Goal: Task Accomplishment & Management: Use online tool/utility

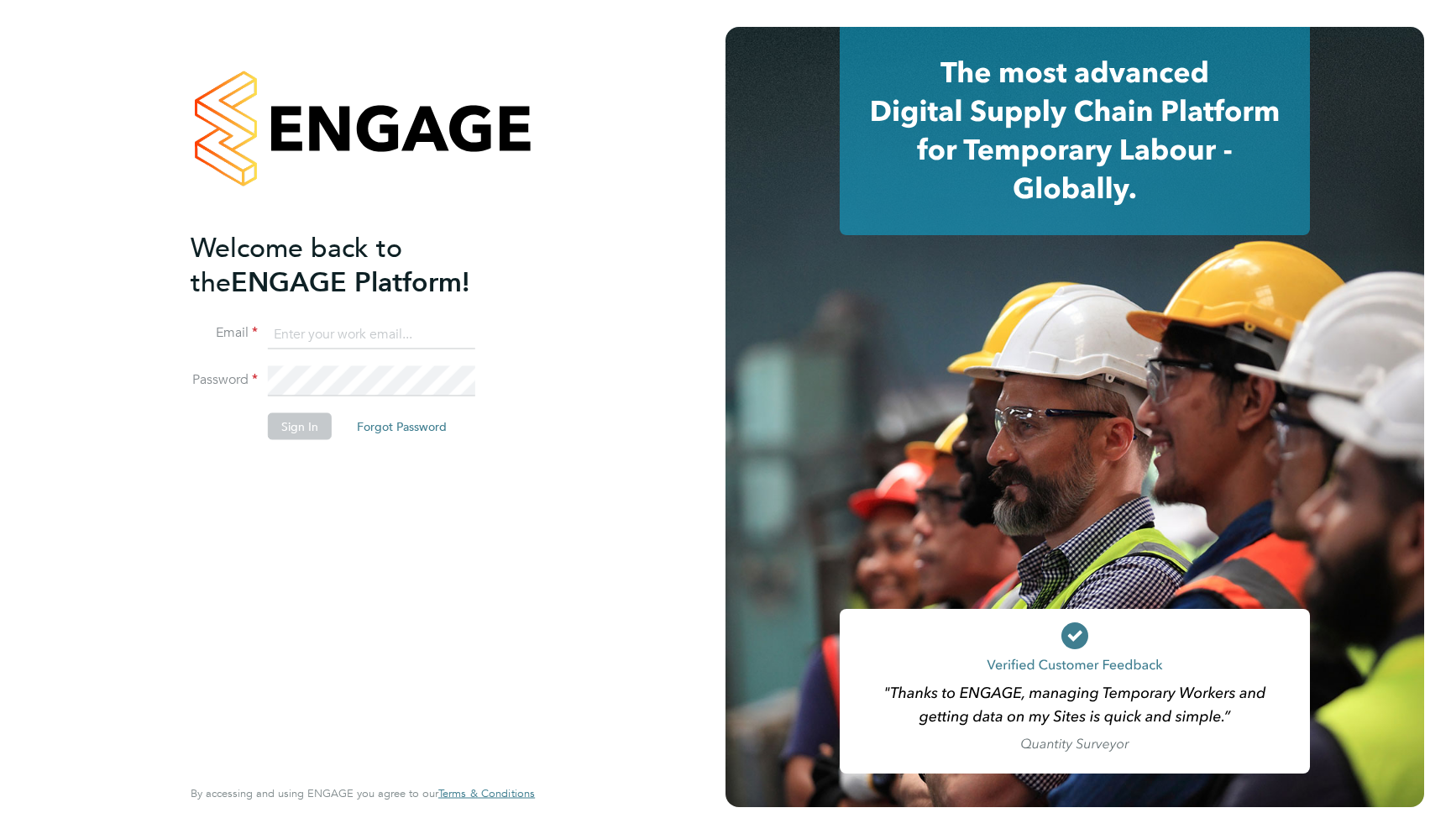
drag, startPoint x: 0, startPoint y: 0, endPoint x: 322, endPoint y: 327, distance: 459.0
click at [322, 327] on input at bounding box center [371, 334] width 207 height 30
type input "support@engagelabs.io"
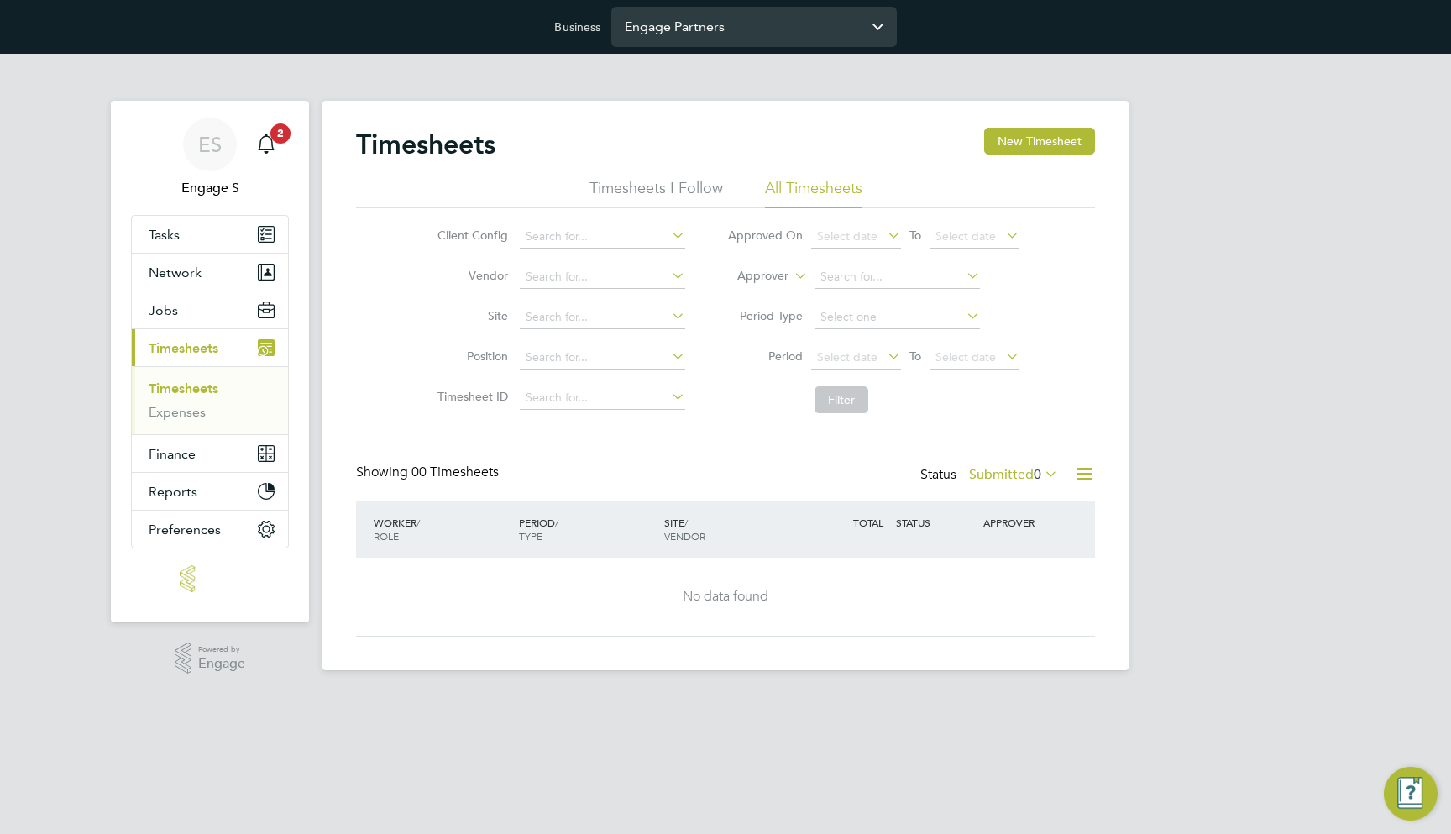
click at [718, 14] on div "Business Engage Partners" at bounding box center [725, 27] width 1451 height 54
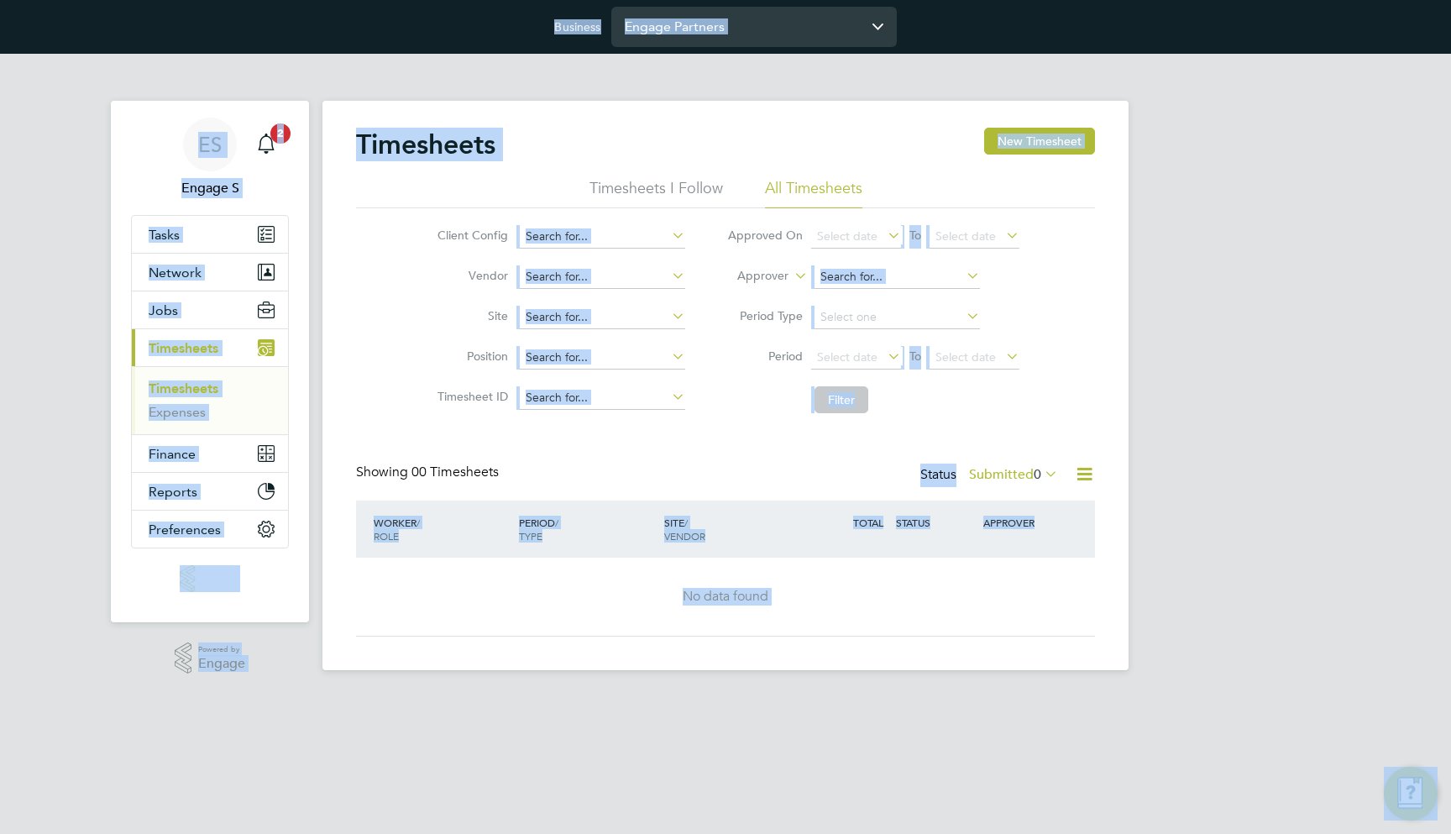
click at [718, 14] on input "Engage Partners" at bounding box center [753, 26] width 285 height 39
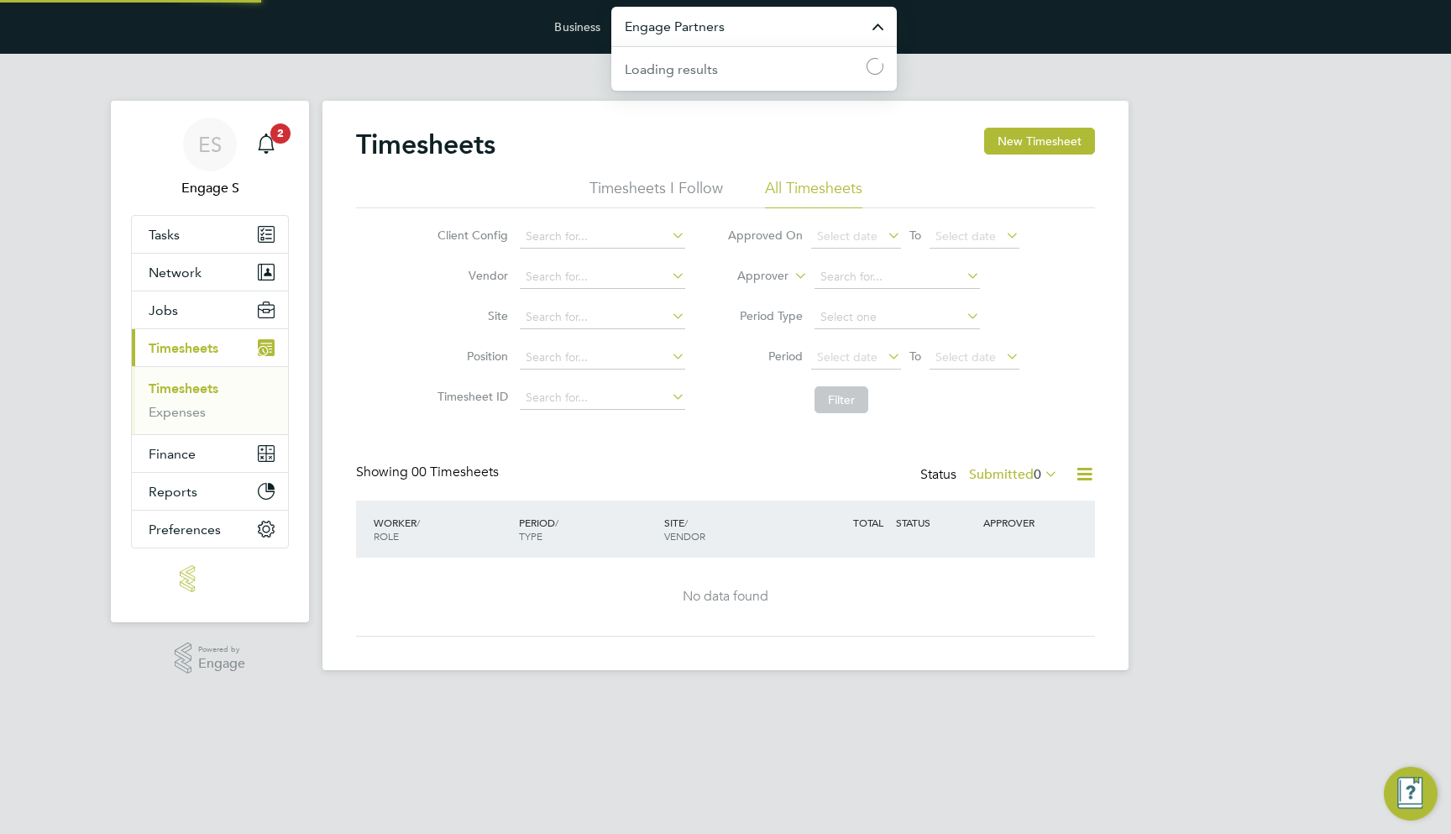
click at [718, 14] on input "Engage Partners" at bounding box center [753, 26] width 285 height 39
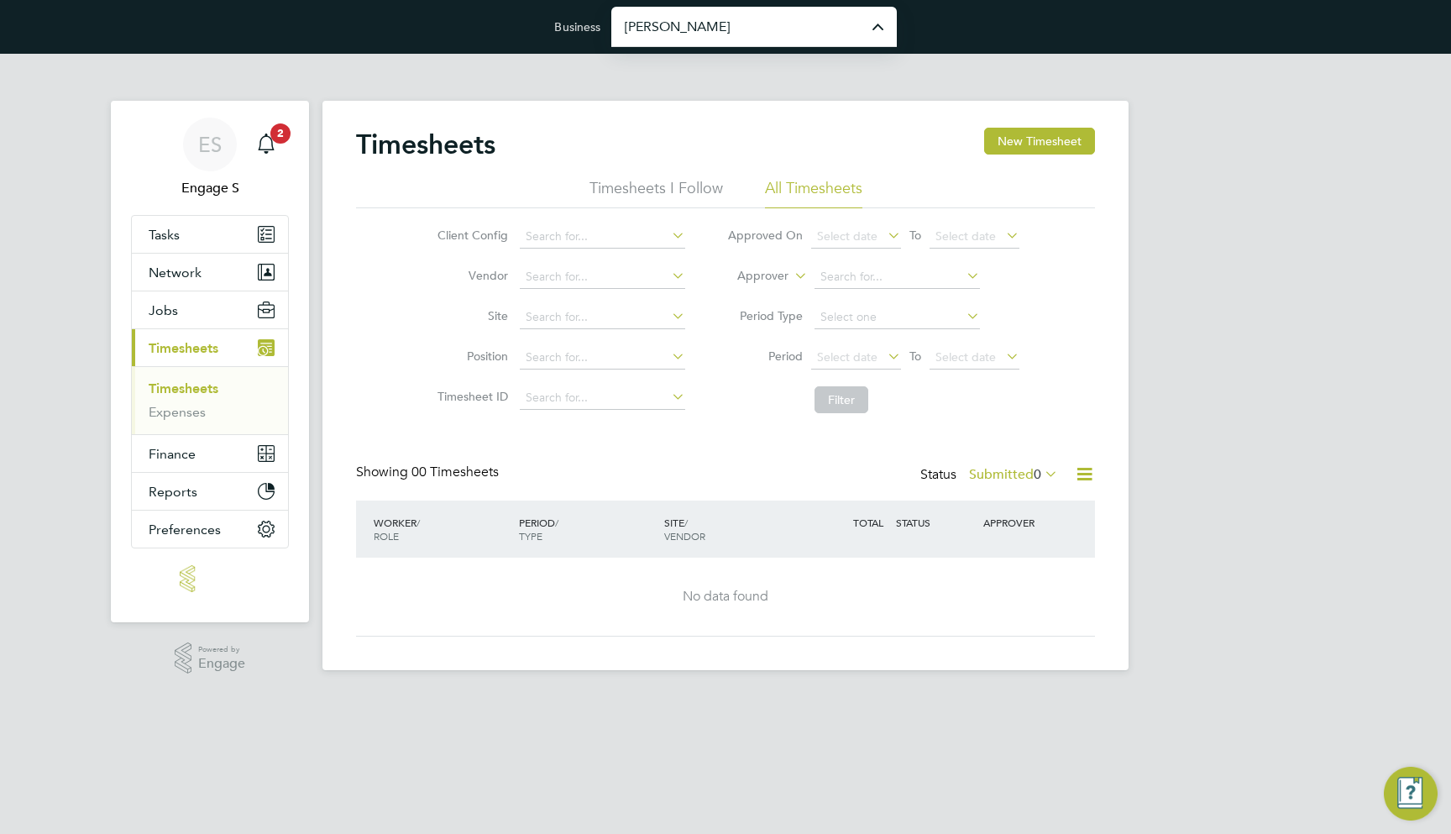
type input "[PERSON_NAME] Construction & Infrastructure Ltd"
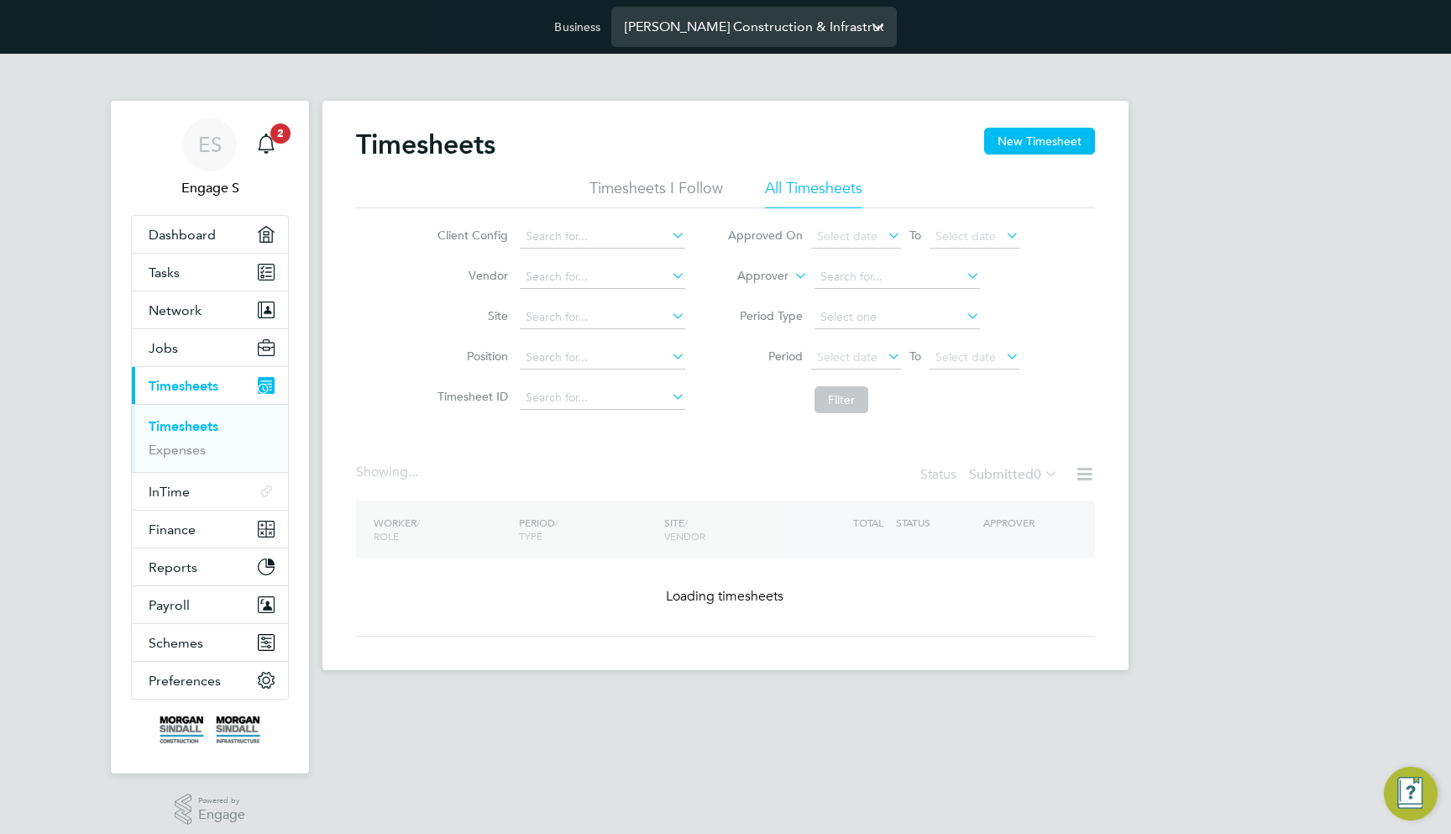
click at [729, 23] on input "[PERSON_NAME] Construction & Infrastructure Ltd" at bounding box center [753, 26] width 285 height 39
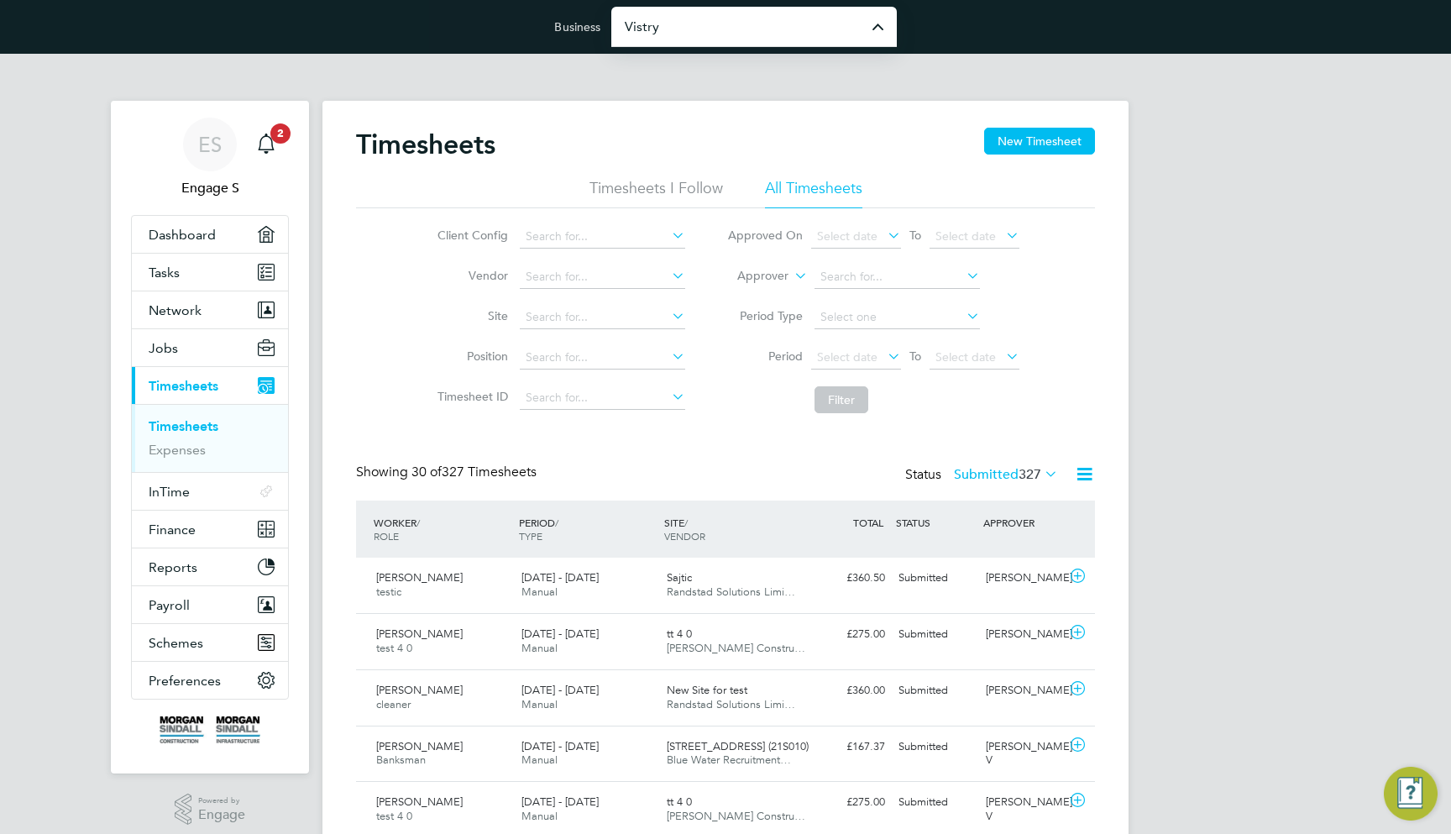
type input "Vistry Partnerships Limited"
